Goal: Communication & Community: Share content

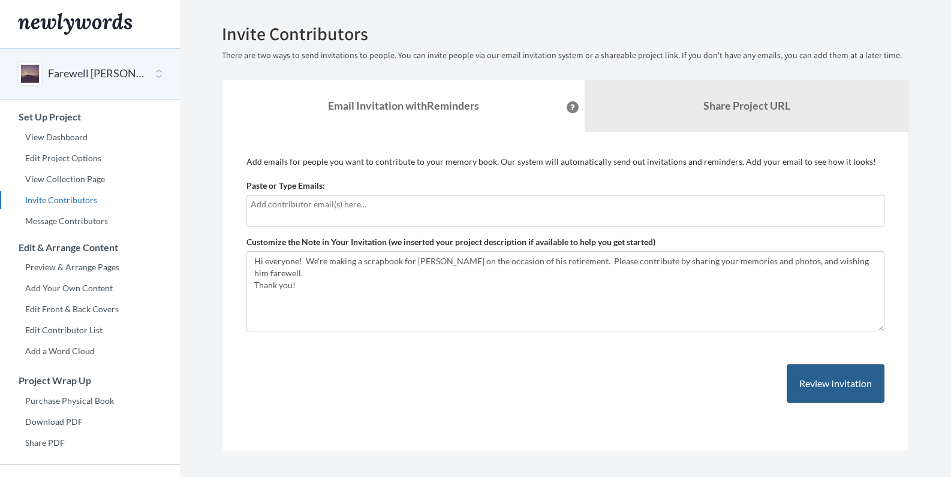
click at [830, 378] on button "Review Invitation" at bounding box center [835, 383] width 98 height 39
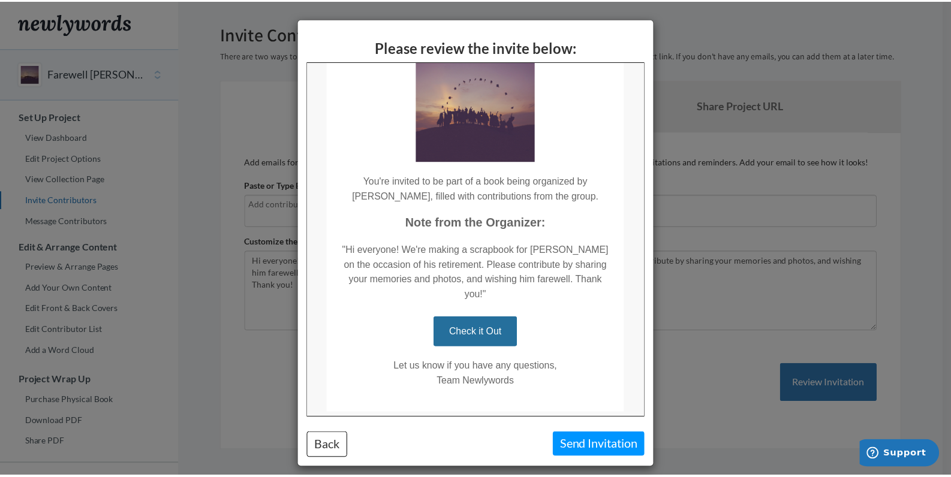
scroll to position [114, 0]
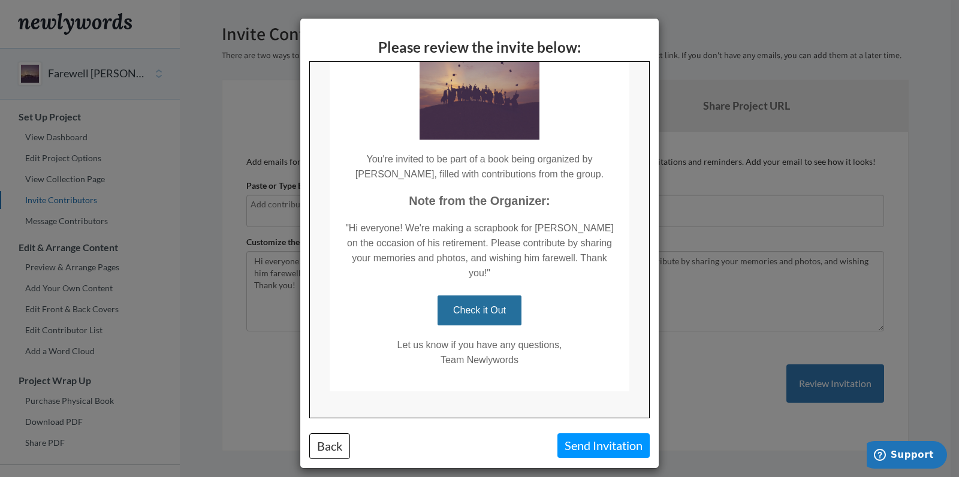
click at [580, 444] on button "Send Invitation" at bounding box center [603, 445] width 92 height 25
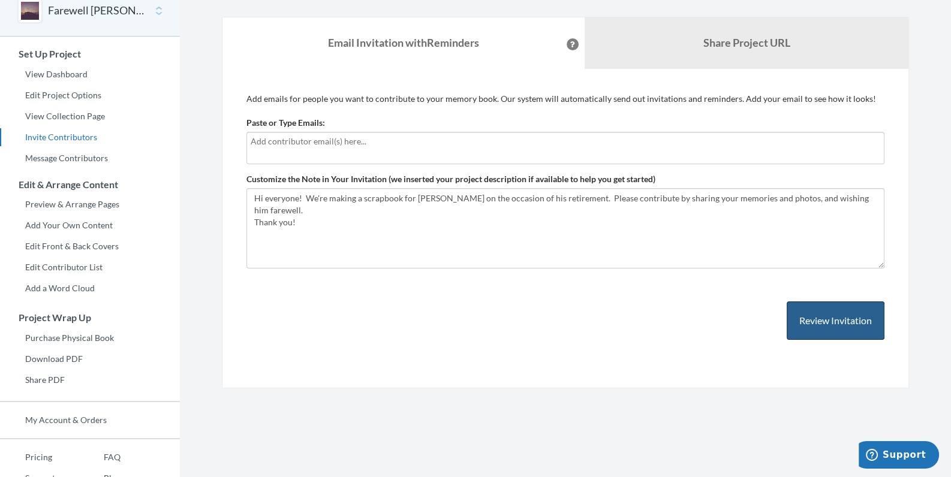
scroll to position [0, 0]
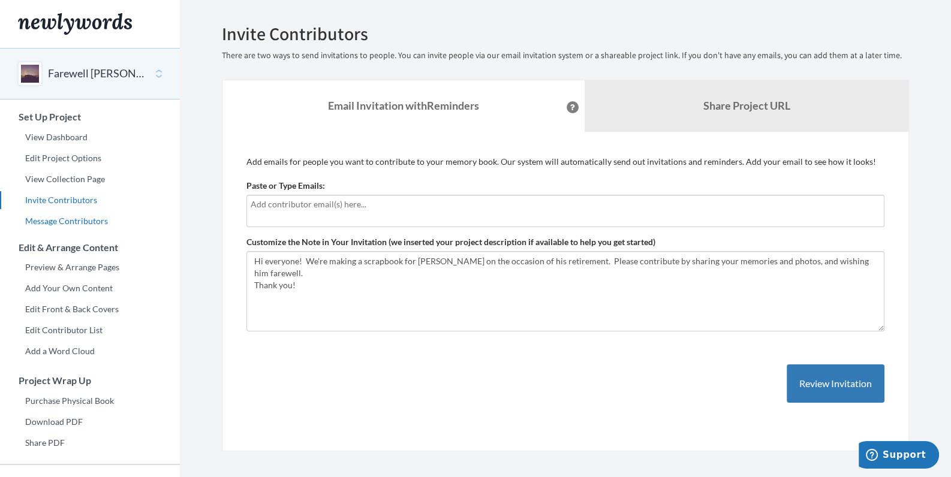
click at [68, 221] on link "Message Contributors" at bounding box center [90, 221] width 180 height 18
click at [773, 99] on link "Share Project URL" at bounding box center [746, 106] width 324 height 52
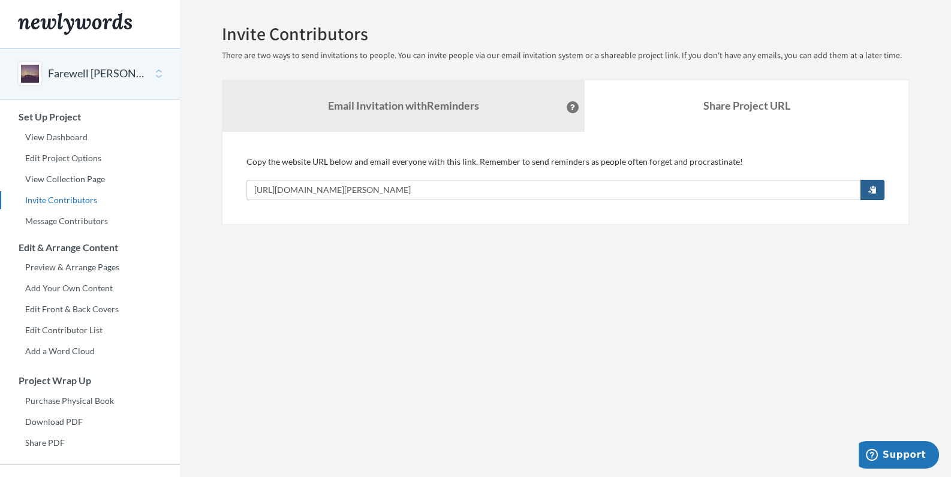
click at [871, 188] on span "button" at bounding box center [872, 189] width 8 height 8
click at [388, 110] on strong "Email Invitation with Reminders" at bounding box center [403, 105] width 151 height 13
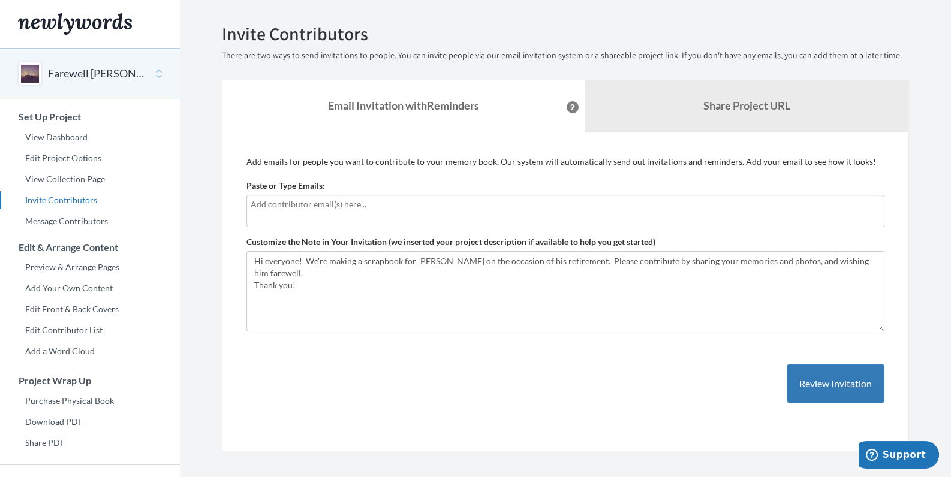
click at [352, 201] on input "text" at bounding box center [565, 204] width 629 height 13
type input "[PERSON_NAME][EMAIL_ADDRESS][PERSON_NAME][DOMAIN_NAME];"
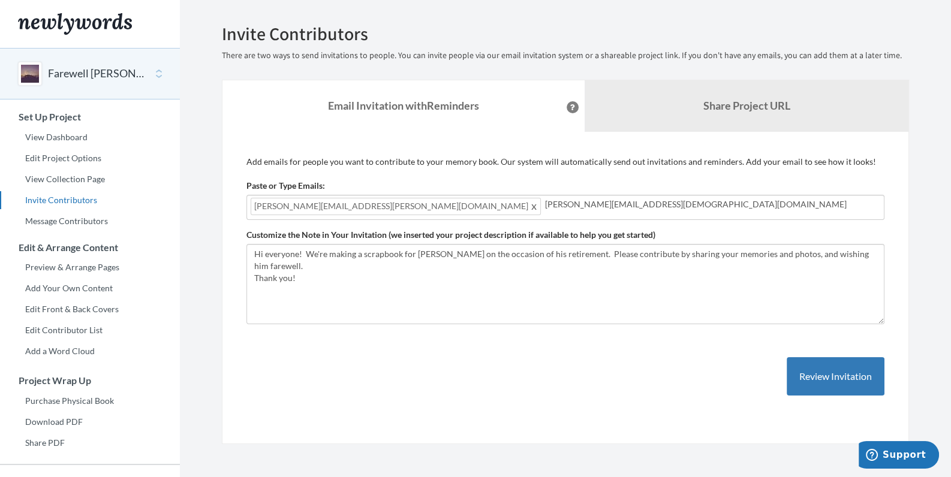
type input "[PERSON_NAME][EMAIL_ADDRESS][DEMOGRAPHIC_DATA][DOMAIN_NAME];"
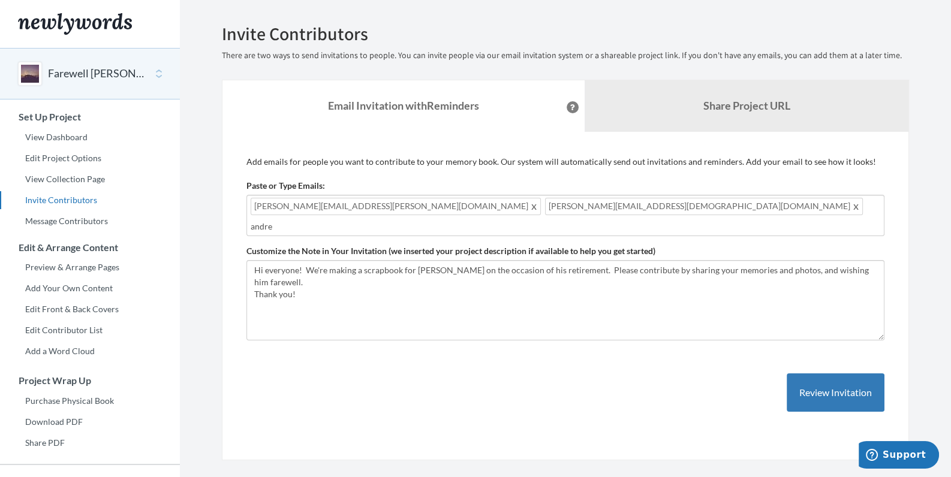
type input "[PERSON_NAME]"
click at [826, 375] on button "Review Invitation" at bounding box center [835, 392] width 98 height 39
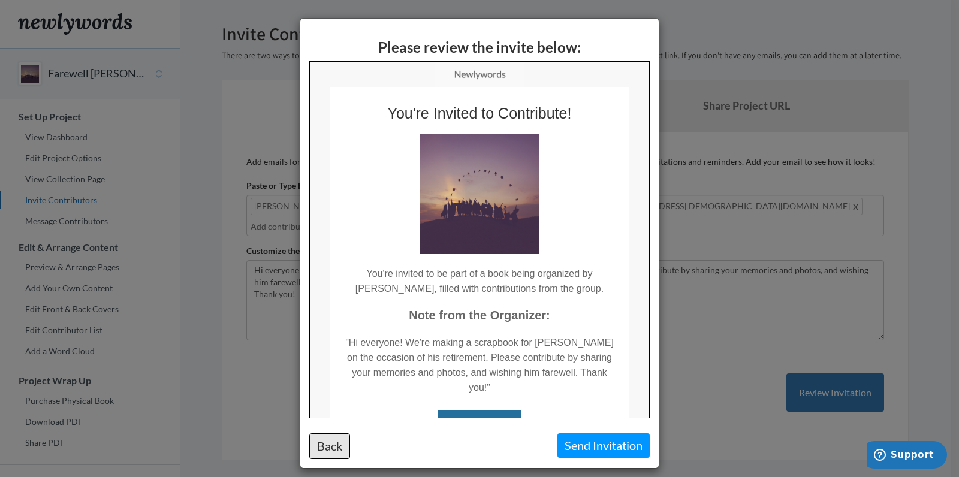
click at [322, 445] on button "Back" at bounding box center [329, 446] width 41 height 26
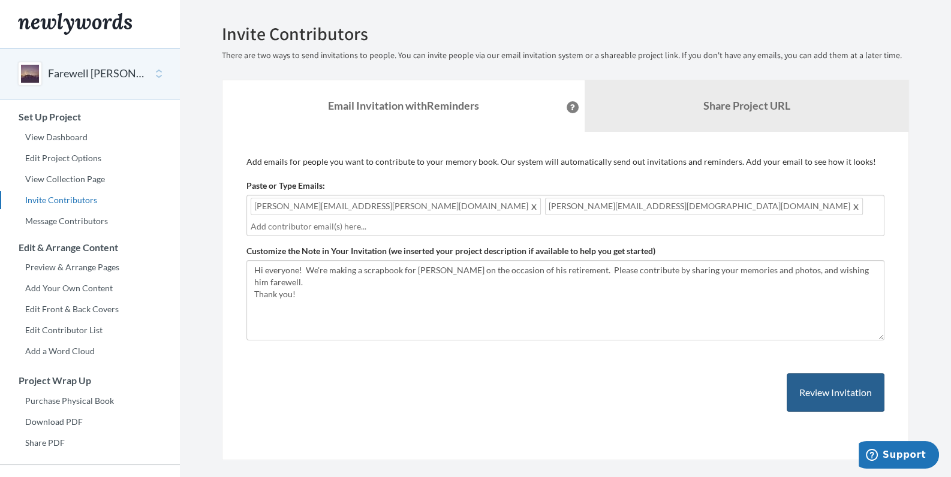
click at [833, 374] on button "Review Invitation" at bounding box center [835, 392] width 98 height 39
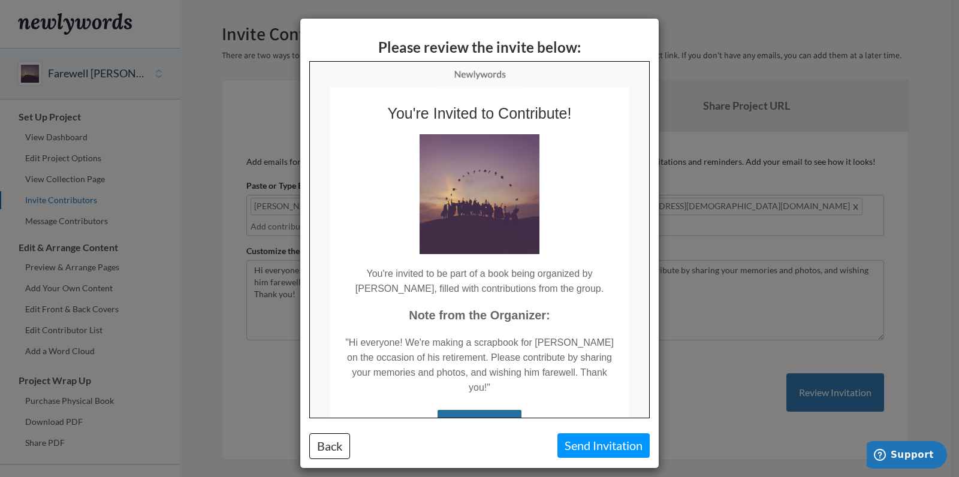
click at [590, 443] on button "Send Invitation" at bounding box center [603, 445] width 92 height 25
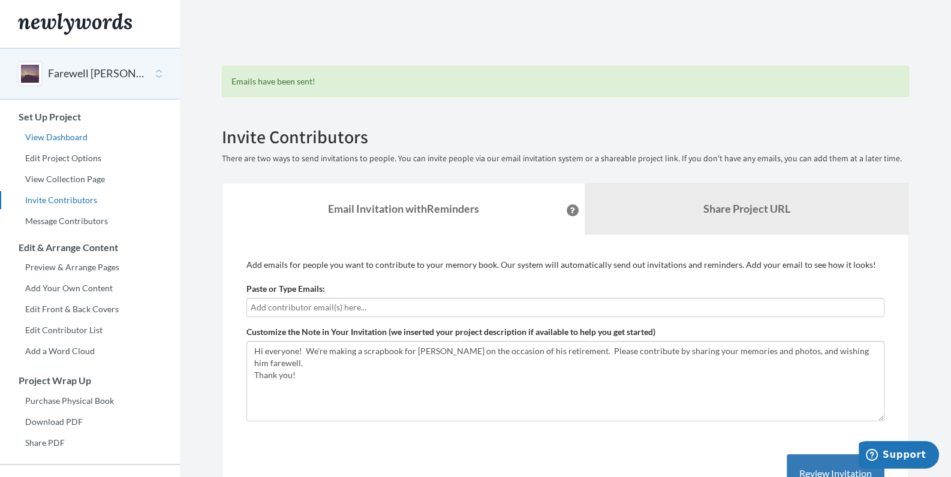
click at [70, 134] on link "View Dashboard" at bounding box center [90, 137] width 180 height 18
